Goal: Transaction & Acquisition: Purchase product/service

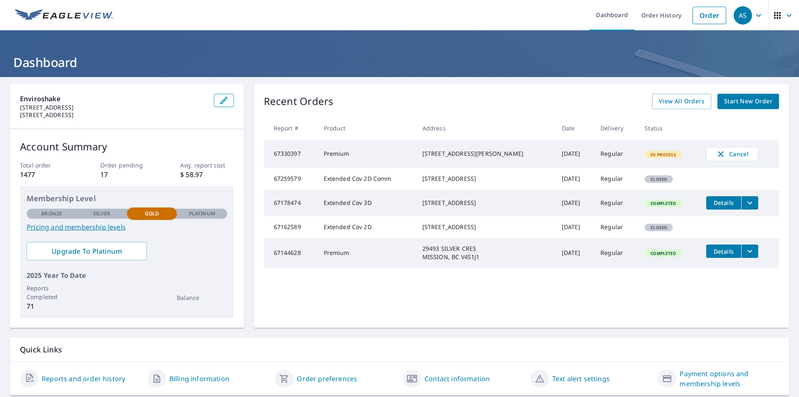
click at [503, 52] on header "Dashboard" at bounding box center [399, 53] width 799 height 47
click at [718, 103] on link "Start New Order" at bounding box center [749, 101] width 62 height 15
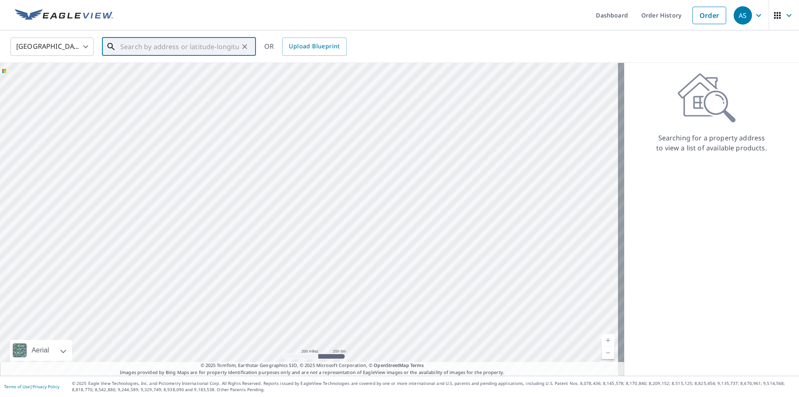
click at [174, 49] on input "text" at bounding box center [179, 46] width 119 height 23
click at [167, 76] on p "[GEOGRAPHIC_DATA]" at bounding box center [184, 80] width 131 height 8
type input "[STREET_ADDRESS]"
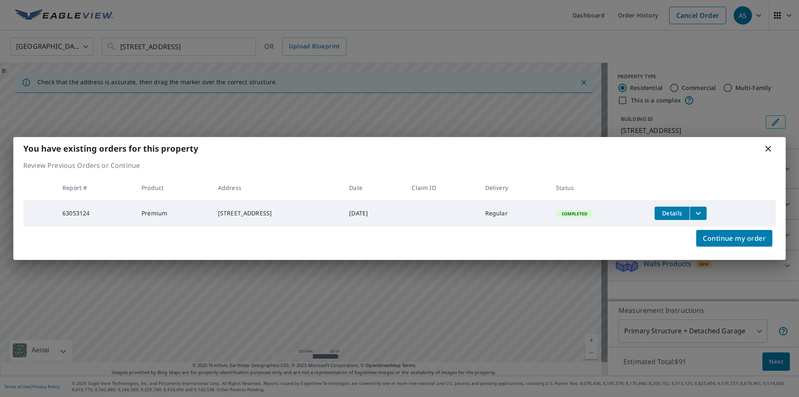
drag, startPoint x: 706, startPoint y: 241, endPoint x: 693, endPoint y: 241, distance: 13.3
click at [706, 241] on span "Continue my order" at bounding box center [734, 238] width 63 height 12
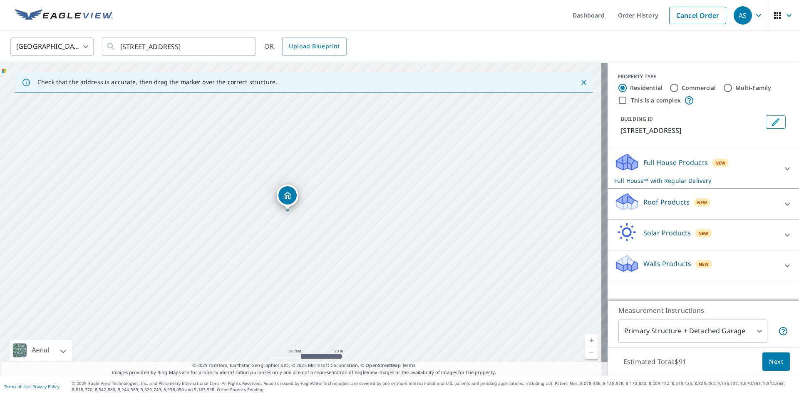
drag, startPoint x: 201, startPoint y: 169, endPoint x: 322, endPoint y: 261, distance: 152.6
click at [322, 261] on div "[STREET_ADDRESS]" at bounding box center [304, 219] width 608 height 313
drag, startPoint x: 308, startPoint y: 201, endPoint x: 305, endPoint y: 199, distance: 4.5
click at [646, 201] on p "Roof Products" at bounding box center [667, 202] width 46 height 10
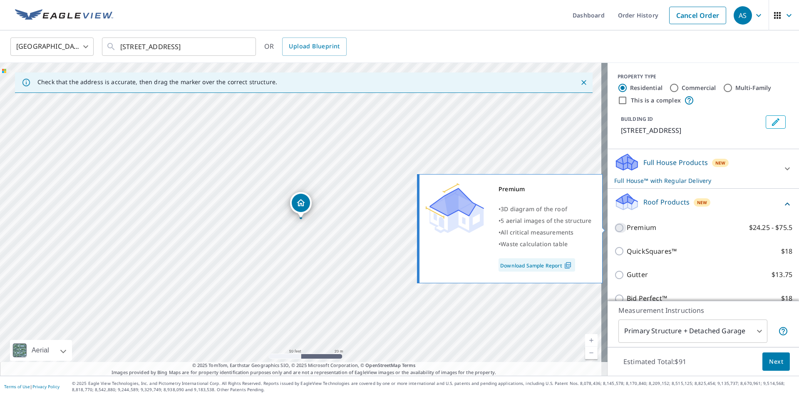
click at [614, 230] on input "Premium $24.25 - $75.5" at bounding box center [620, 228] width 12 height 10
checkbox input "true"
checkbox input "false"
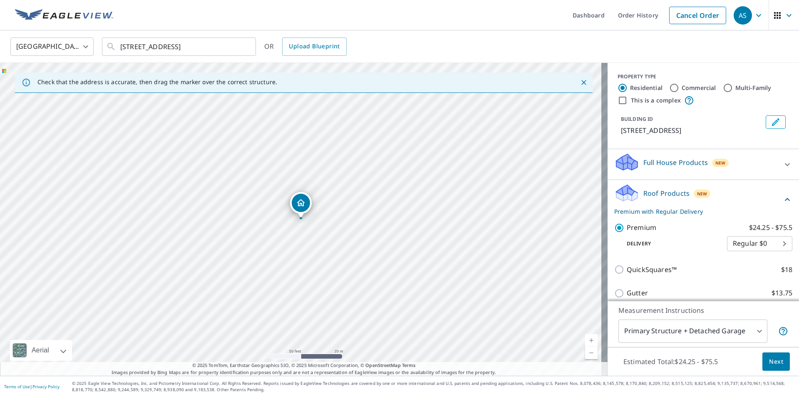
click at [772, 359] on span "Next" at bounding box center [776, 361] width 14 height 10
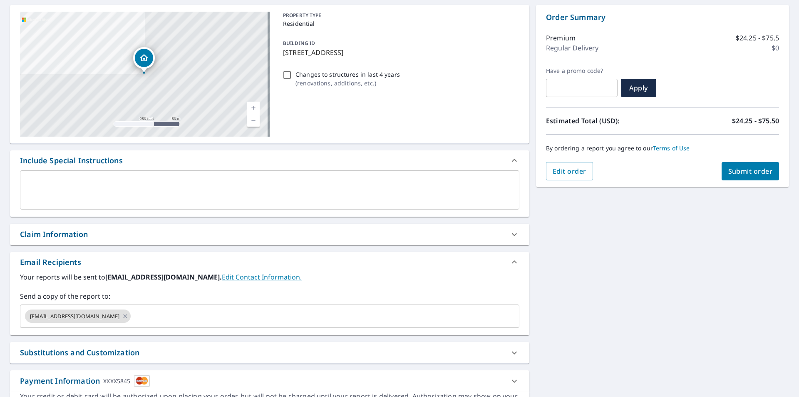
scroll to position [83, 0]
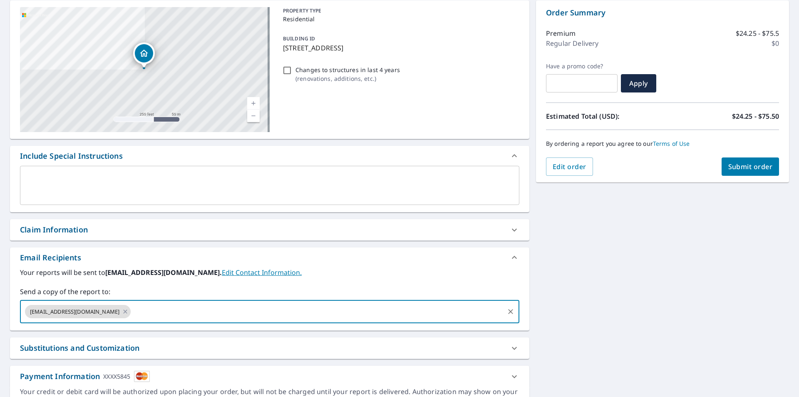
click at [182, 305] on input "text" at bounding box center [317, 311] width 371 height 16
type input "[PERSON_NAME][EMAIL_ADDRESS][PERSON_NAME][DOMAIN_NAME]"
click at [731, 169] on span "Submit order" at bounding box center [750, 166] width 45 height 9
checkbox input "true"
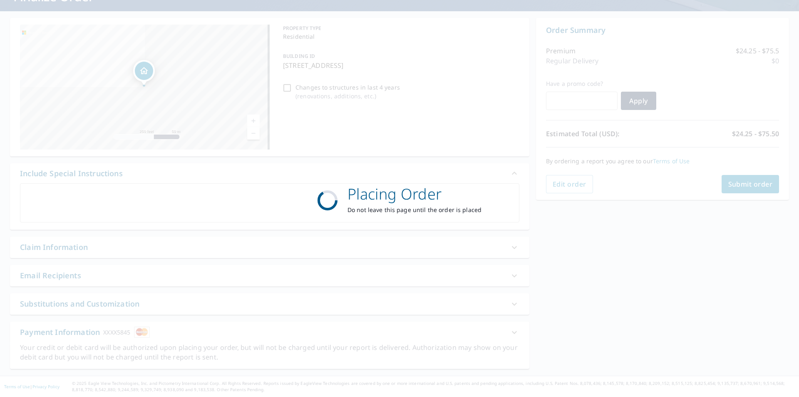
scroll to position [66, 0]
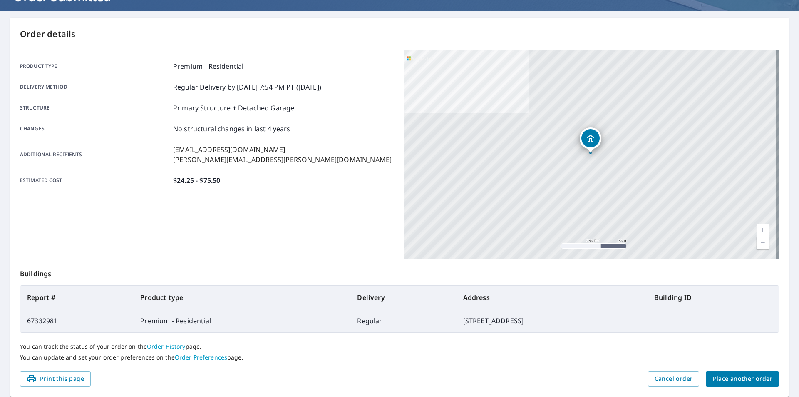
click at [328, 241] on div "Product type Premium - Residential Delivery method Regular Delivery by [DATE] 7…" at bounding box center [207, 154] width 375 height 208
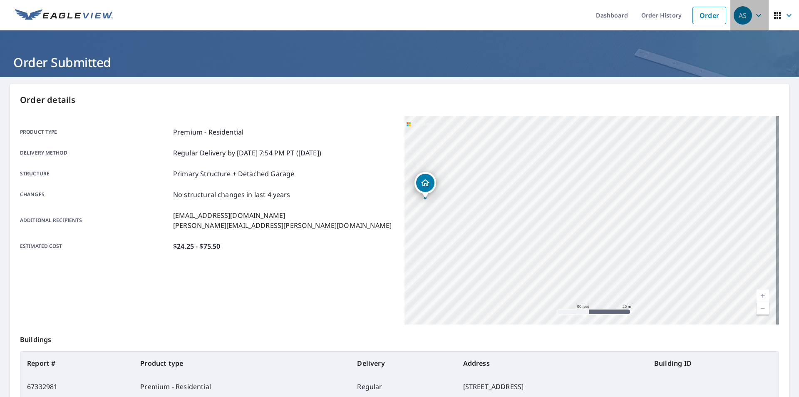
click at [756, 14] on icon "button" at bounding box center [759, 15] width 10 height 10
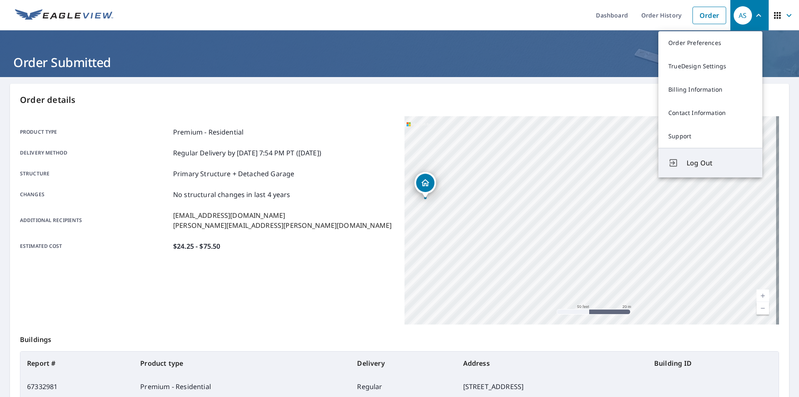
click at [707, 162] on span "Log Out" at bounding box center [720, 163] width 66 height 10
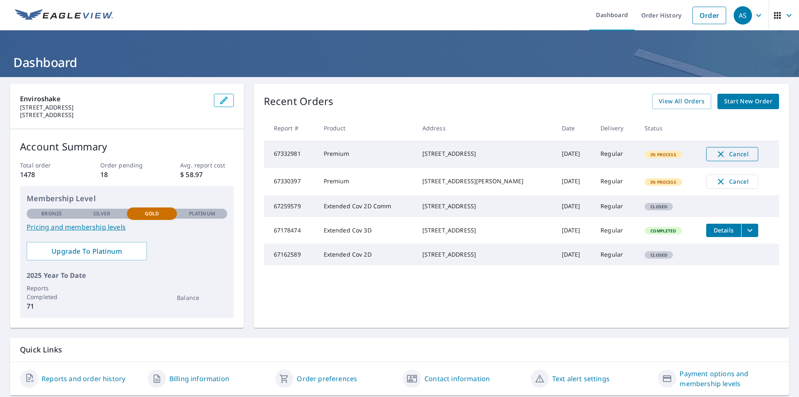
click at [720, 153] on icon "button" at bounding box center [721, 154] width 10 height 10
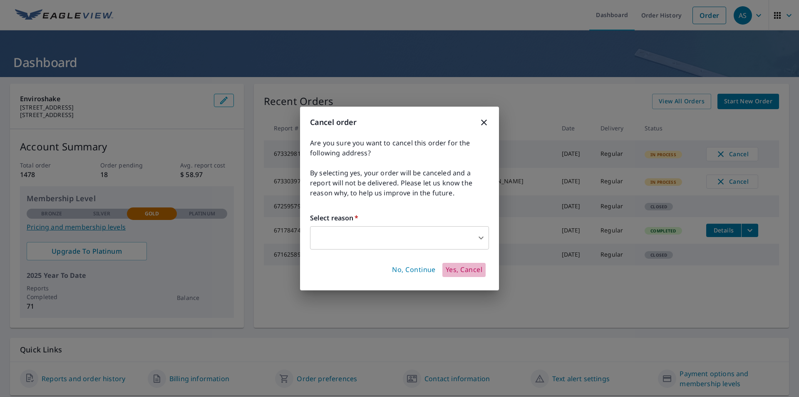
click at [478, 269] on span "Yes, Cancel" at bounding box center [464, 269] width 37 height 9
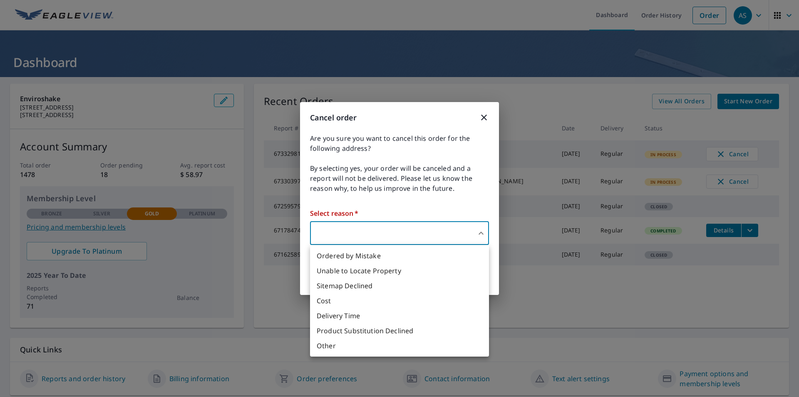
click at [399, 230] on body "AS AS Dashboard Order History Order AS Dashboard Enviroshake 650 Riverview Driv…" at bounding box center [399, 198] width 799 height 397
click at [359, 258] on li "Ordered by Mistake" at bounding box center [399, 255] width 179 height 15
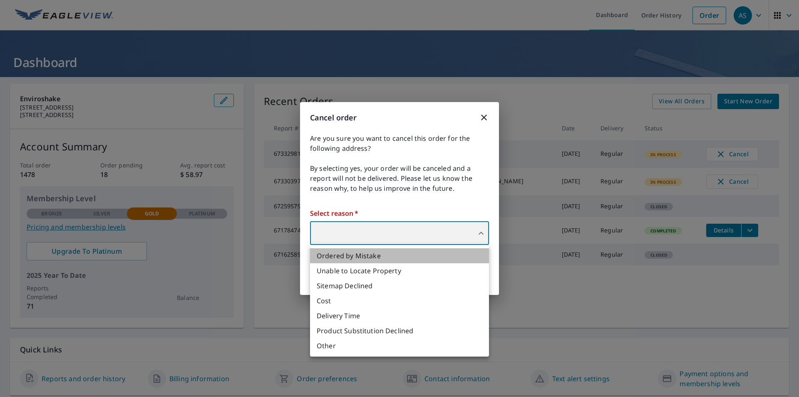
type input "30"
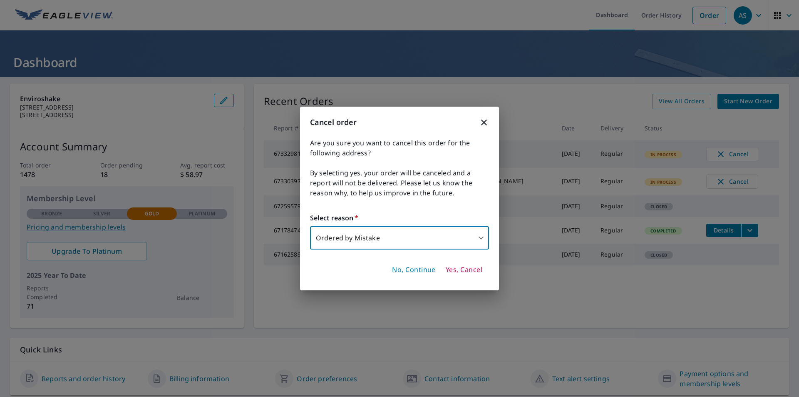
click at [470, 269] on span "Yes, Cancel" at bounding box center [464, 269] width 37 height 9
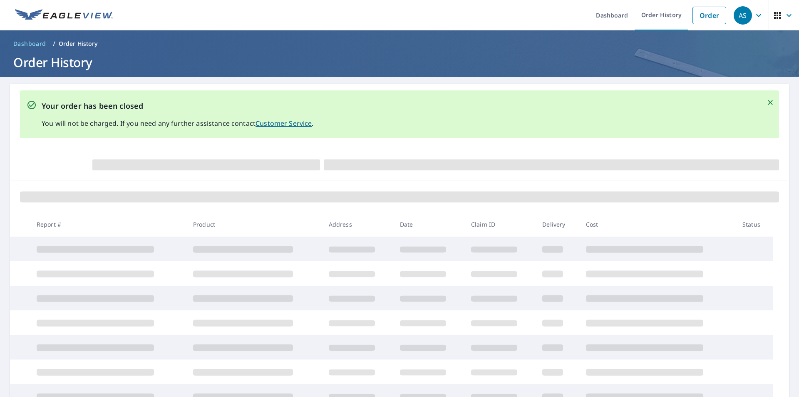
click at [608, 118] on div "Your order has been closed You will not be charged. If you need any further ass…" at bounding box center [399, 114] width 759 height 48
click at [562, 18] on ul "Dashboard Order History Order" at bounding box center [424, 15] width 612 height 30
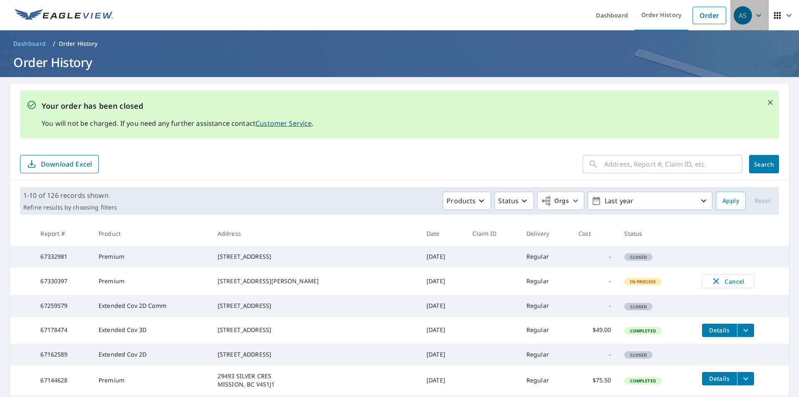
click at [754, 14] on icon "button" at bounding box center [759, 15] width 10 height 10
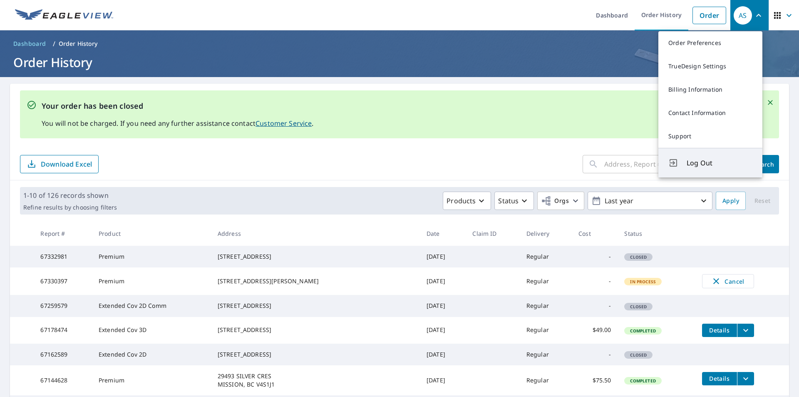
click at [704, 164] on span "Log Out" at bounding box center [720, 163] width 66 height 10
